Goal: Task Accomplishment & Management: Complete application form

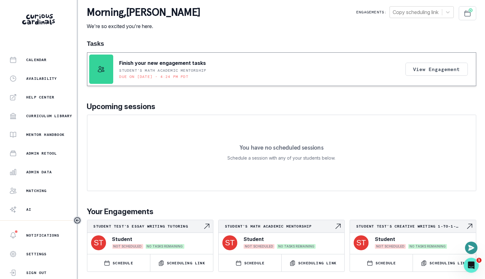
scroll to position [122, 0]
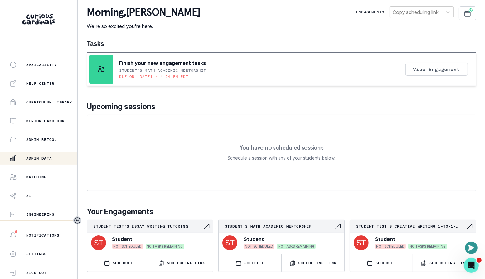
click at [51, 156] on p "Admin Data" at bounding box center [39, 158] width 26 height 5
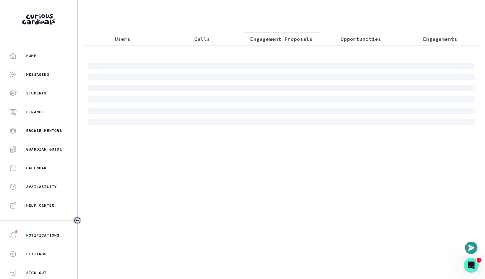
click at [282, 42] on p "Engagement Proposals" at bounding box center [281, 38] width 62 height 7
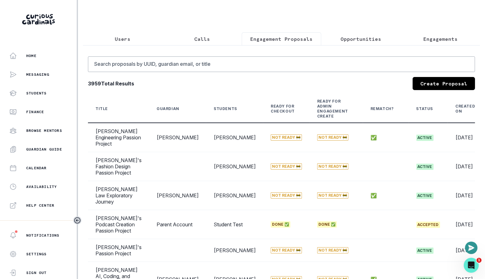
click at [432, 79] on link "Create Proposal" at bounding box center [443, 83] width 62 height 13
click at [204, 48] on div "Search proposals by [PERSON_NAME], guardian email, or title 3959 Total Results …" at bounding box center [281, 242] width 397 height 394
click at [204, 41] on p "Calls" at bounding box center [202, 38] width 16 height 7
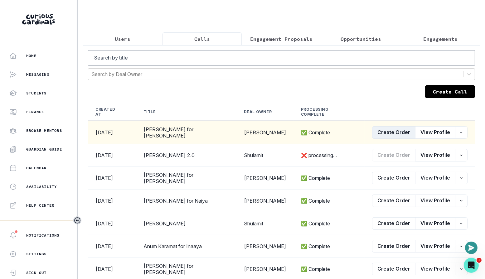
click at [404, 126] on button "Create Order" at bounding box center [393, 132] width 43 height 12
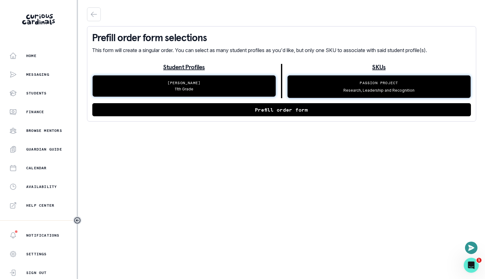
click at [268, 110] on button "Prefill order form" at bounding box center [281, 109] width 378 height 13
select select "2e0e0867-17d0-41a8-92b9-7b446b3bc83e"
select select "519877f8-d88f-48d5-b35a-d9ce14346d72"
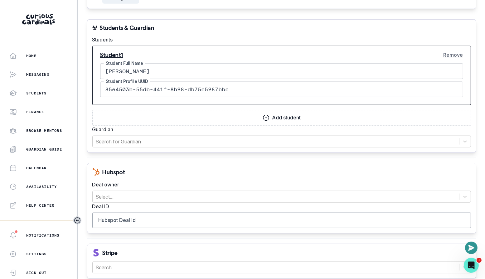
scroll to position [599, 0]
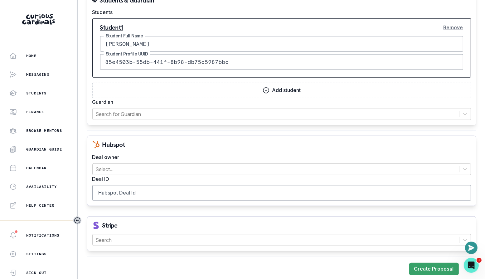
click at [450, 23] on button "Remove" at bounding box center [453, 27] width 20 height 12
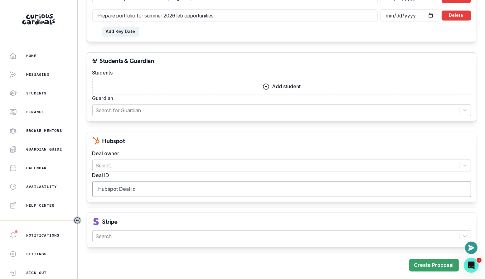
scroll to position [538, 0]
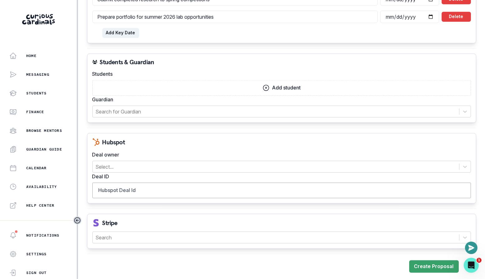
click at [272, 80] on button "Add student" at bounding box center [281, 88] width 378 height 16
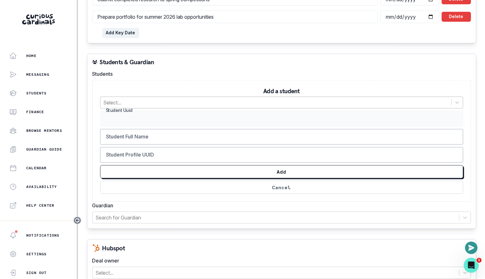
click at [248, 105] on div at bounding box center [275, 102] width 344 height 9
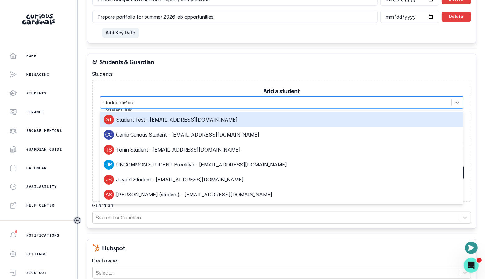
type input "studdent@cur"
click at [248, 119] on div "Student Test - [EMAIL_ADDRESS][DOMAIN_NAME]" at bounding box center [281, 120] width 355 height 10
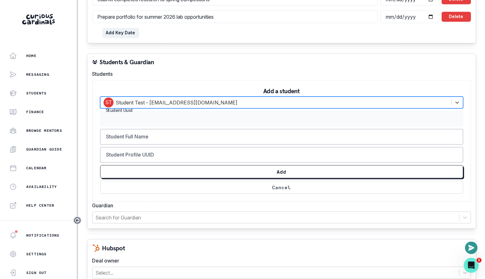
type input "178d2759-8bd7-4179-a86f-bc0b141ca652"
type input "Student Test"
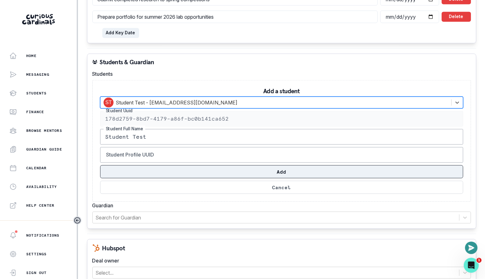
click at [258, 166] on button "Add" at bounding box center [281, 171] width 363 height 13
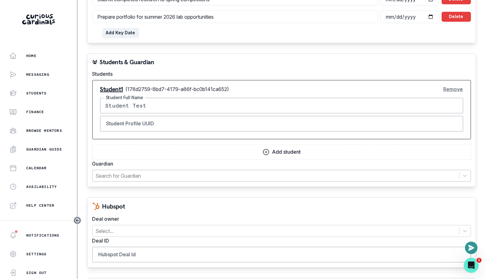
click at [259, 177] on div at bounding box center [276, 175] width 360 height 9
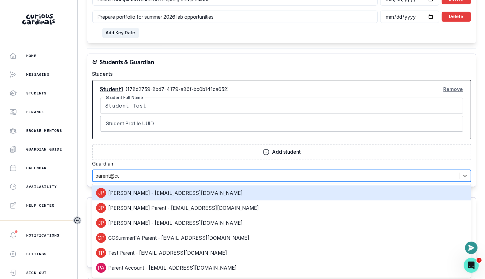
type input "parent@cur"
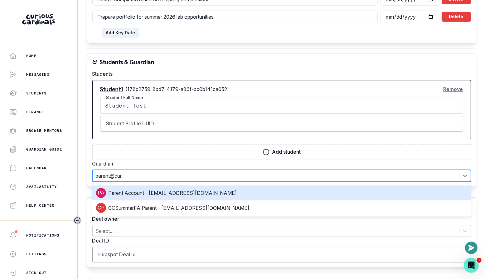
click at [218, 192] on div "Parent Account - [EMAIL_ADDRESS][DOMAIN_NAME]" at bounding box center [281, 193] width 371 height 10
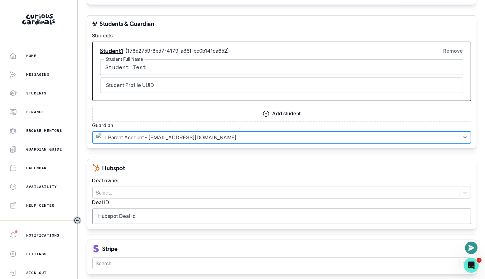
scroll to position [602, 0]
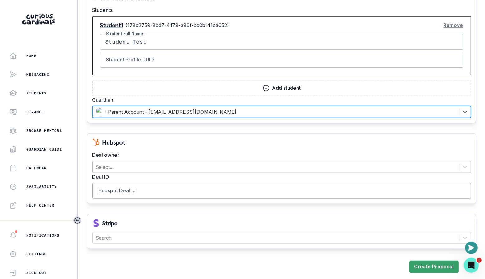
click at [200, 167] on div at bounding box center [276, 167] width 360 height 9
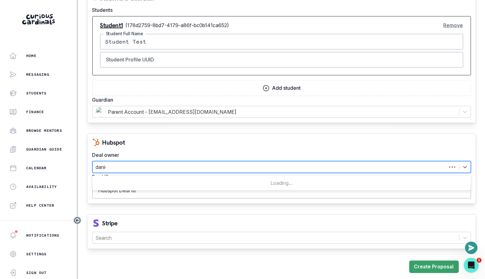
type input "[PERSON_NAME]"
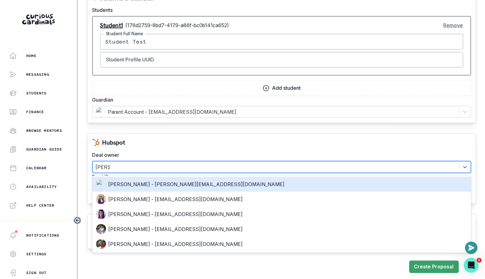
click at [192, 181] on div "[PERSON_NAME] - [PERSON_NAME][EMAIL_ADDRESS][DOMAIN_NAME]" at bounding box center [281, 184] width 371 height 10
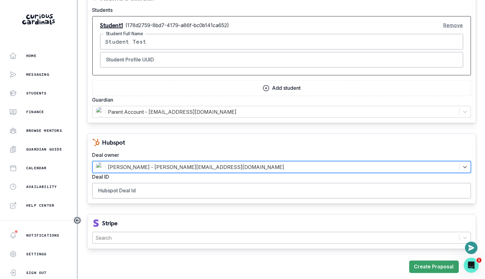
click at [161, 235] on div at bounding box center [276, 237] width 360 height 9
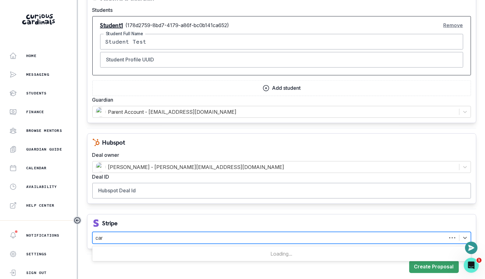
type input "card"
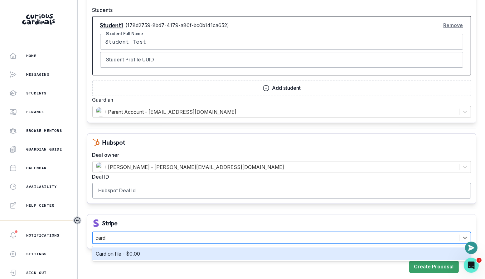
click at [156, 250] on div "Card on file - $0.00" at bounding box center [281, 253] width 371 height 7
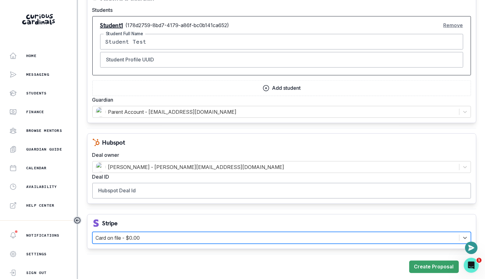
scroll to position [593, 0]
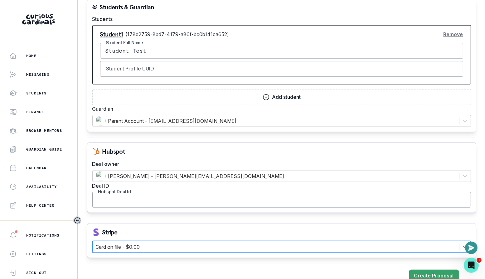
click at [163, 194] on input "Hubspot Deal Id" at bounding box center [281, 200] width 378 height 16
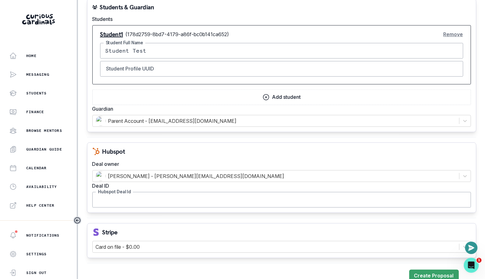
paste input "42657497093"
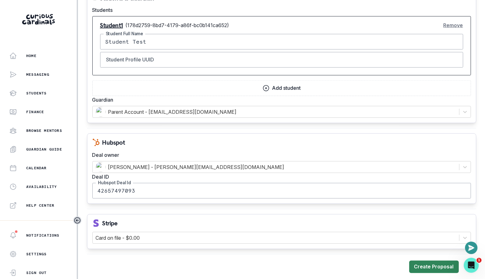
type input "42657497093"
click at [428, 262] on button "Create Proposal" at bounding box center [434, 267] width 50 height 12
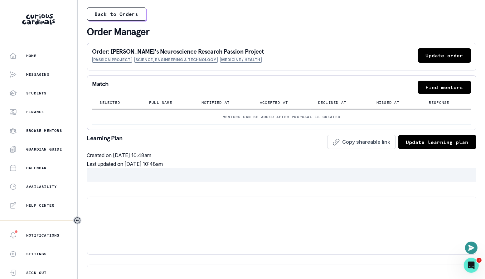
click at [274, 118] on p "Mentors can be added after proposal is created" at bounding box center [281, 116] width 363 height 5
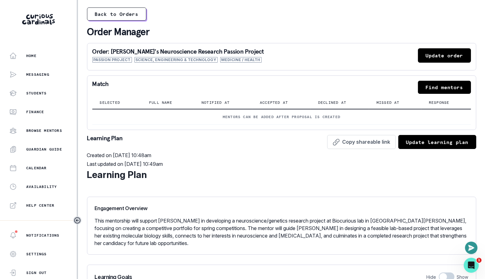
click at [252, 41] on div at bounding box center [281, 40] width 389 height 5
click at [435, 88] on button "Find mentors" at bounding box center [444, 87] width 53 height 13
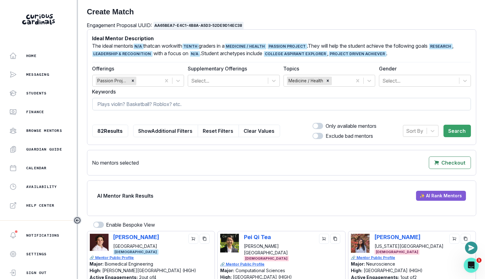
click at [170, 103] on input at bounding box center [281, 104] width 378 height 12
type input "[PERSON_NAME]"
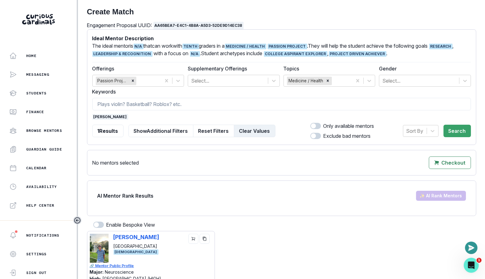
click at [257, 132] on button "Clear Values" at bounding box center [254, 131] width 41 height 12
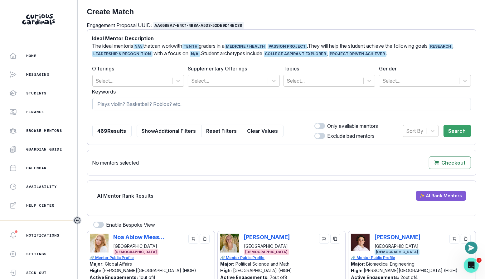
click at [239, 105] on input at bounding box center [281, 104] width 378 height 12
type input "[PERSON_NAME]"
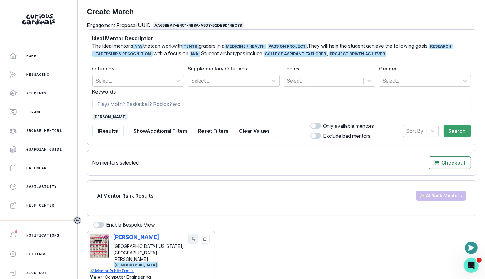
click at [195, 236] on button "cart" at bounding box center [193, 239] width 10 height 10
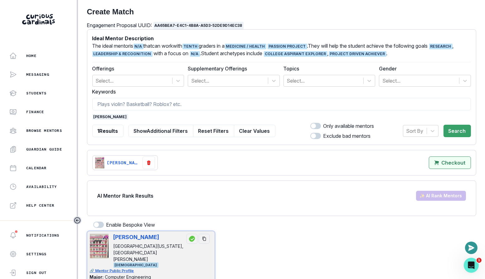
click at [452, 161] on p "Checkout" at bounding box center [453, 163] width 24 height 6
select select "CASCADE"
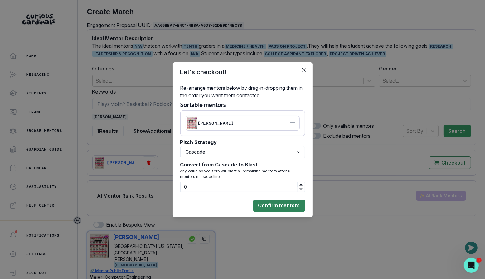
click at [282, 201] on button "Confirm mentors" at bounding box center [279, 206] width 52 height 12
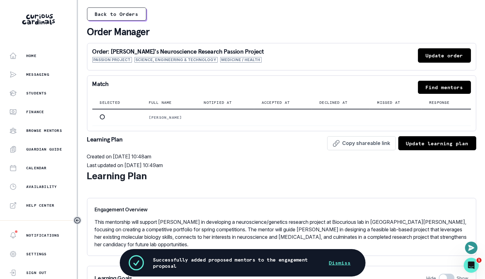
click at [447, 61] on button "Update order" at bounding box center [444, 55] width 53 height 14
select select "2e0e0867-17d0-41a8-92b9-7b446b3bc83e"
select select "519877f8-d88f-48d5-b35a-d9ce14346d72"
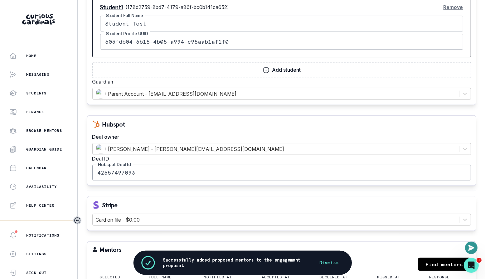
scroll to position [671, 0]
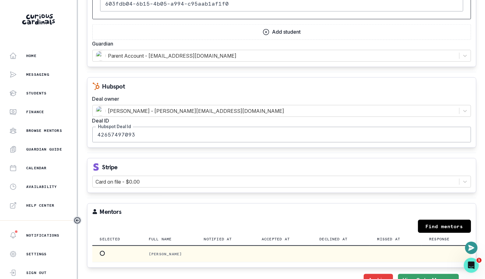
click at [104, 251] on label at bounding box center [102, 253] width 5 height 5
click at [100, 253] on input "radio" at bounding box center [99, 253] width 0 height 0
click at [454, 274] on button "Save" at bounding box center [448, 280] width 22 height 12
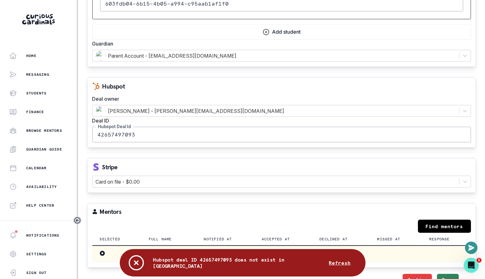
click at [447, 274] on button "Save" at bounding box center [448, 280] width 22 height 12
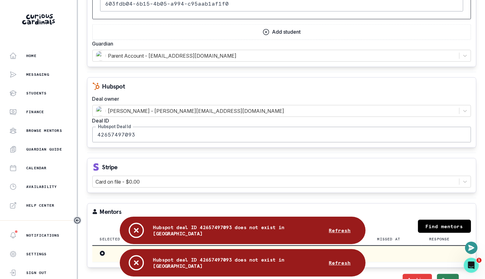
click at [447, 274] on button "Save" at bounding box center [448, 280] width 22 height 12
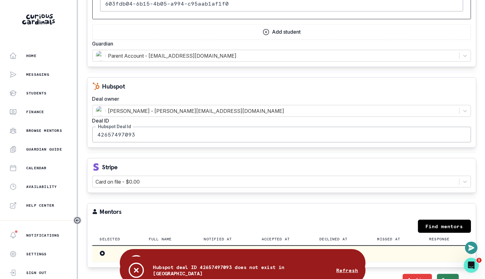
click at [447, 274] on button "Save" at bounding box center [448, 280] width 22 height 12
